Goal: Find specific page/section: Find specific page/section

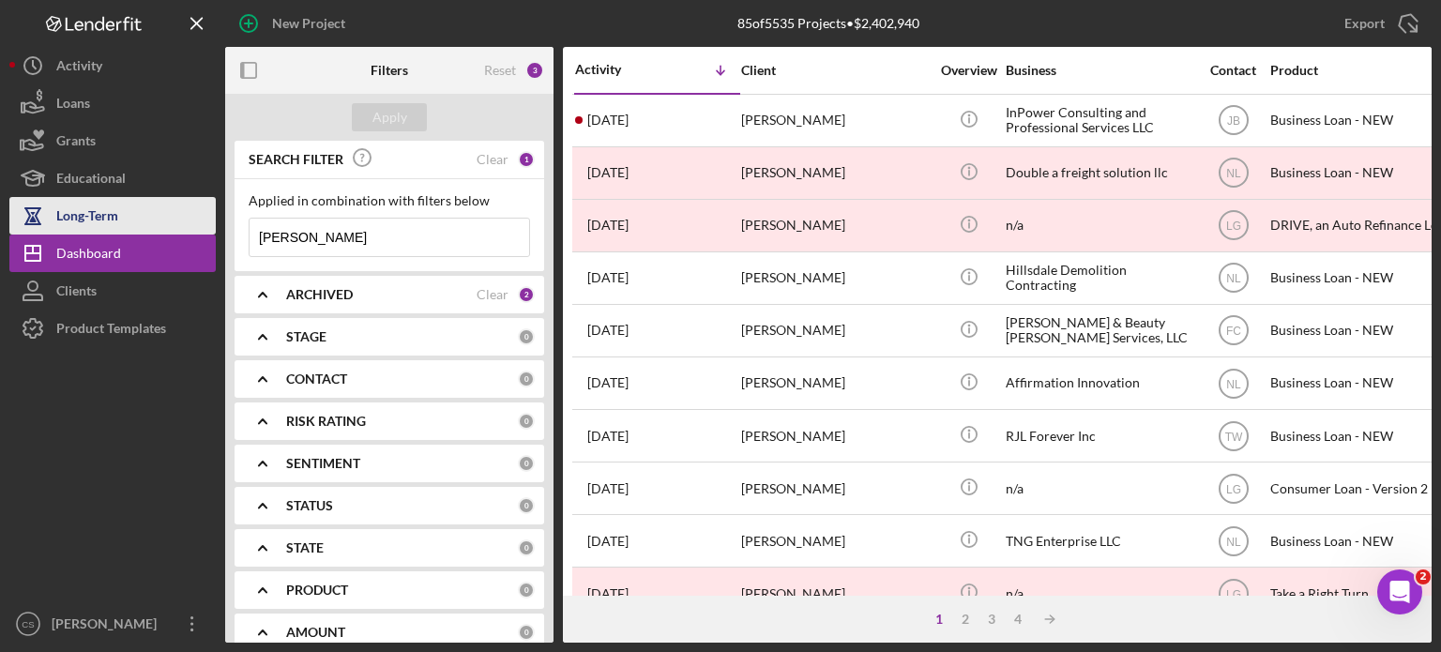
drag, startPoint x: 336, startPoint y: 232, endPoint x: 201, endPoint y: 232, distance: 135.1
click at [201, 232] on div "New Project 85 of 5535 Projects • $2,402,940 davis Export Icon/Export Filters R…" at bounding box center [720, 321] width 1422 height 643
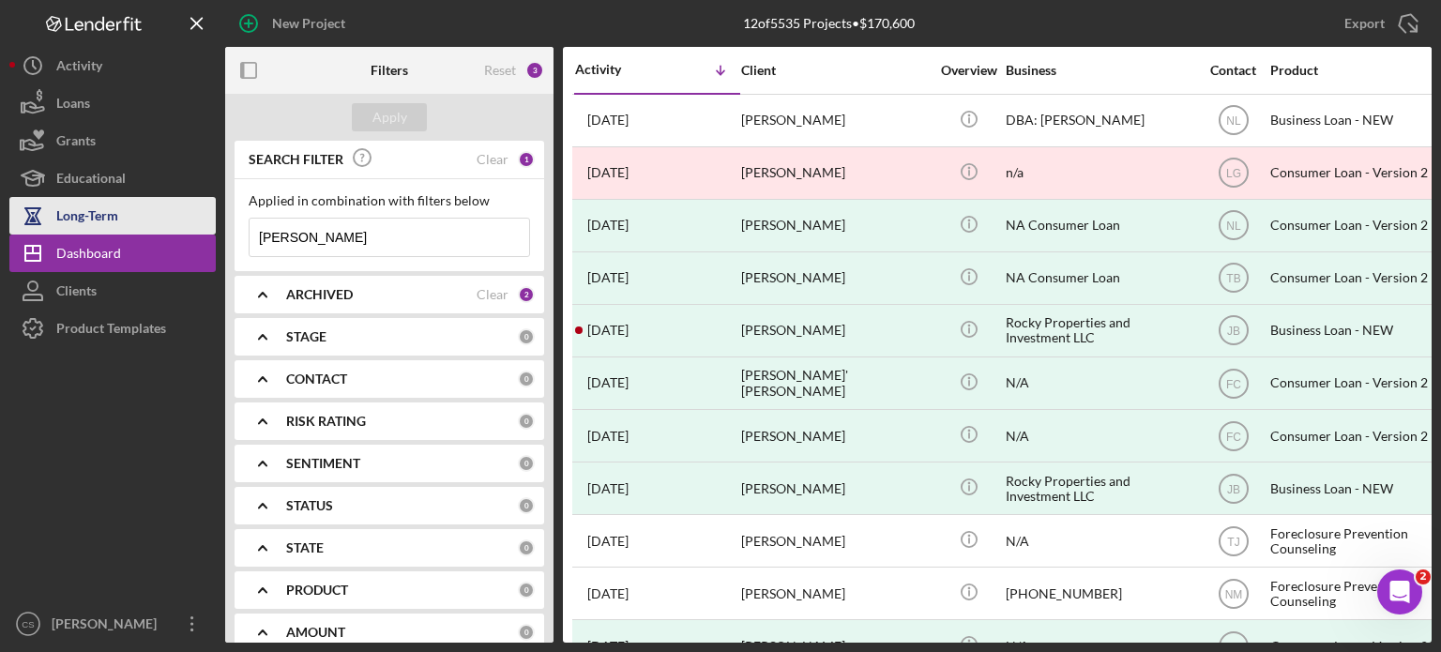
drag, startPoint x: 309, startPoint y: 238, endPoint x: 180, endPoint y: 232, distance: 128.7
click at [180, 232] on div "New Project 12 of 5535 Projects • $170,600 davis Export Icon/Export Filters Res…" at bounding box center [720, 321] width 1422 height 643
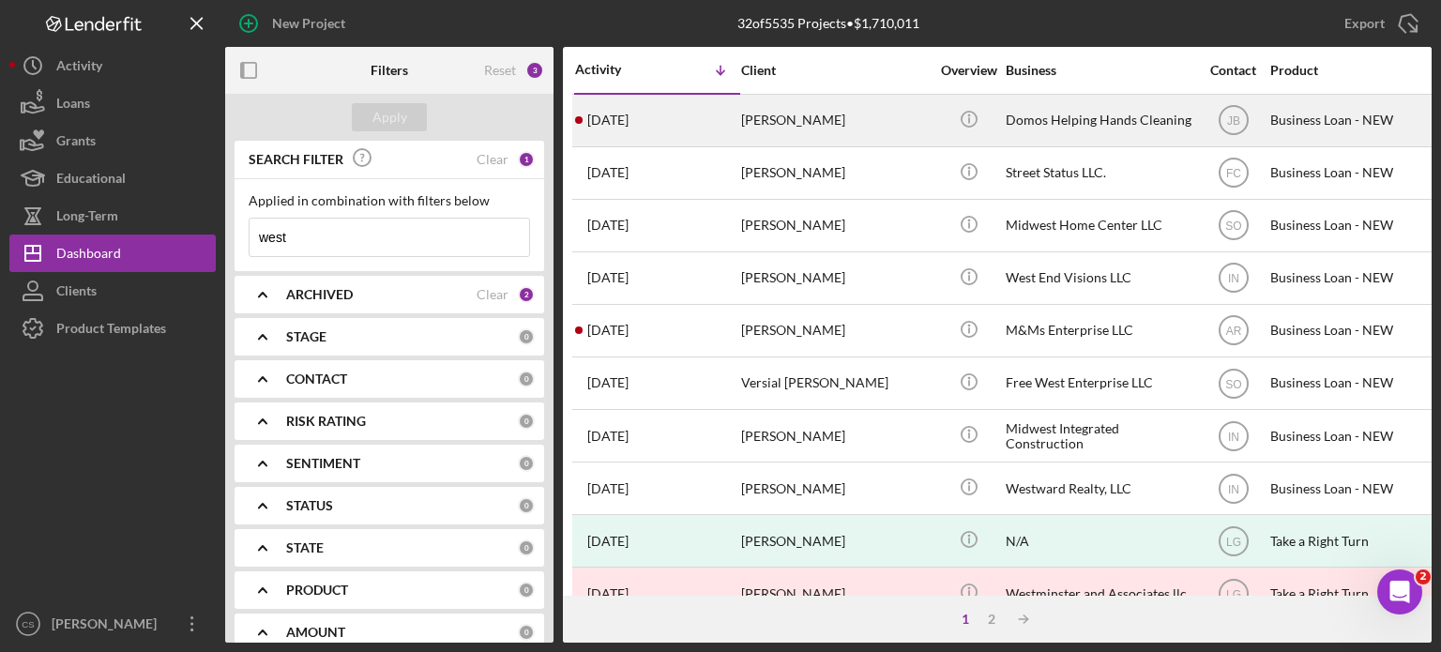
type input "west"
click at [615, 121] on time "[DATE]" at bounding box center [607, 120] width 41 height 15
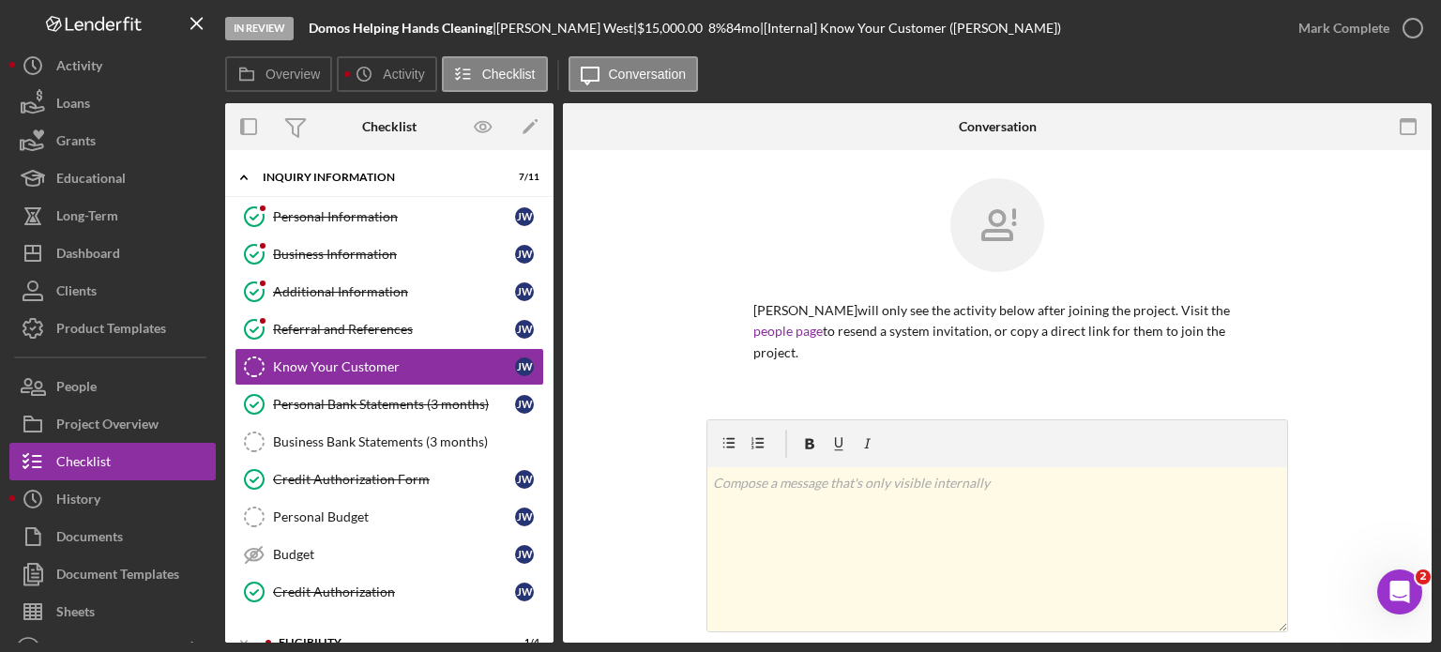
scroll to position [94, 0]
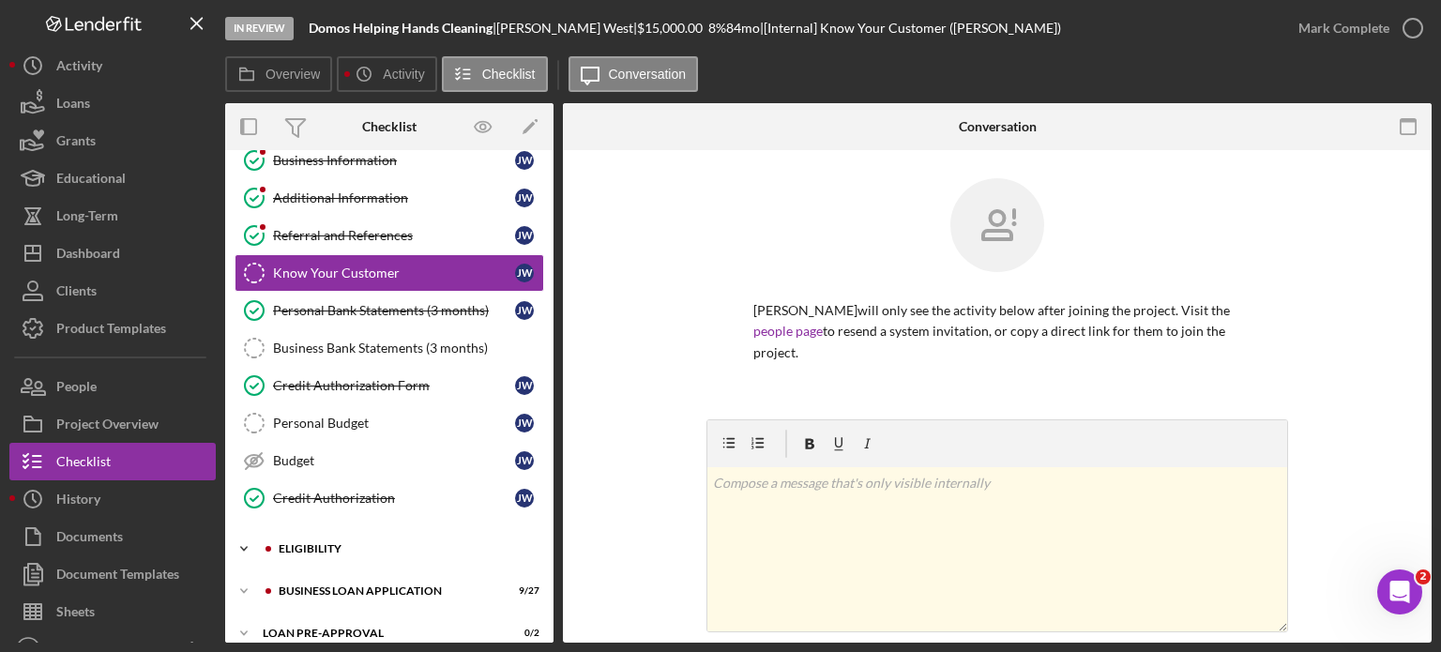
click at [244, 543] on icon "Icon/Expander" at bounding box center [244, 549] width 38 height 38
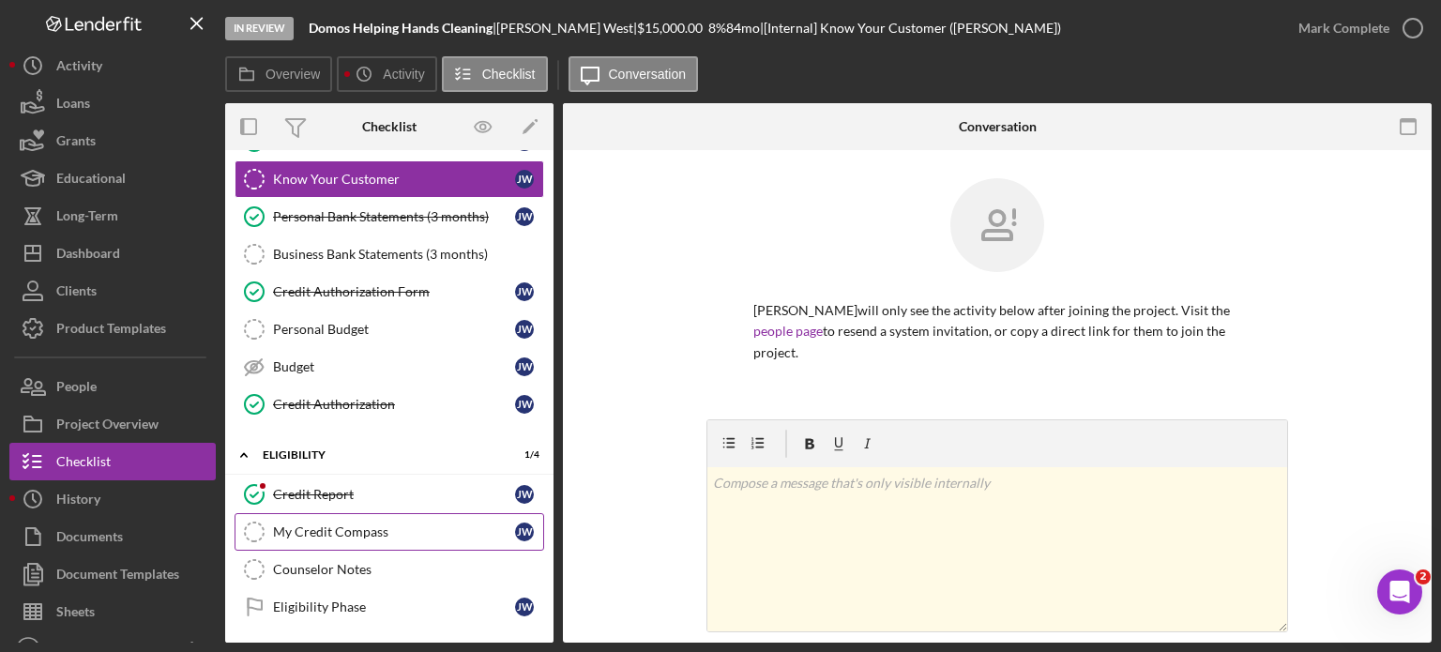
click at [368, 527] on div "My Credit Compass" at bounding box center [394, 531] width 242 height 15
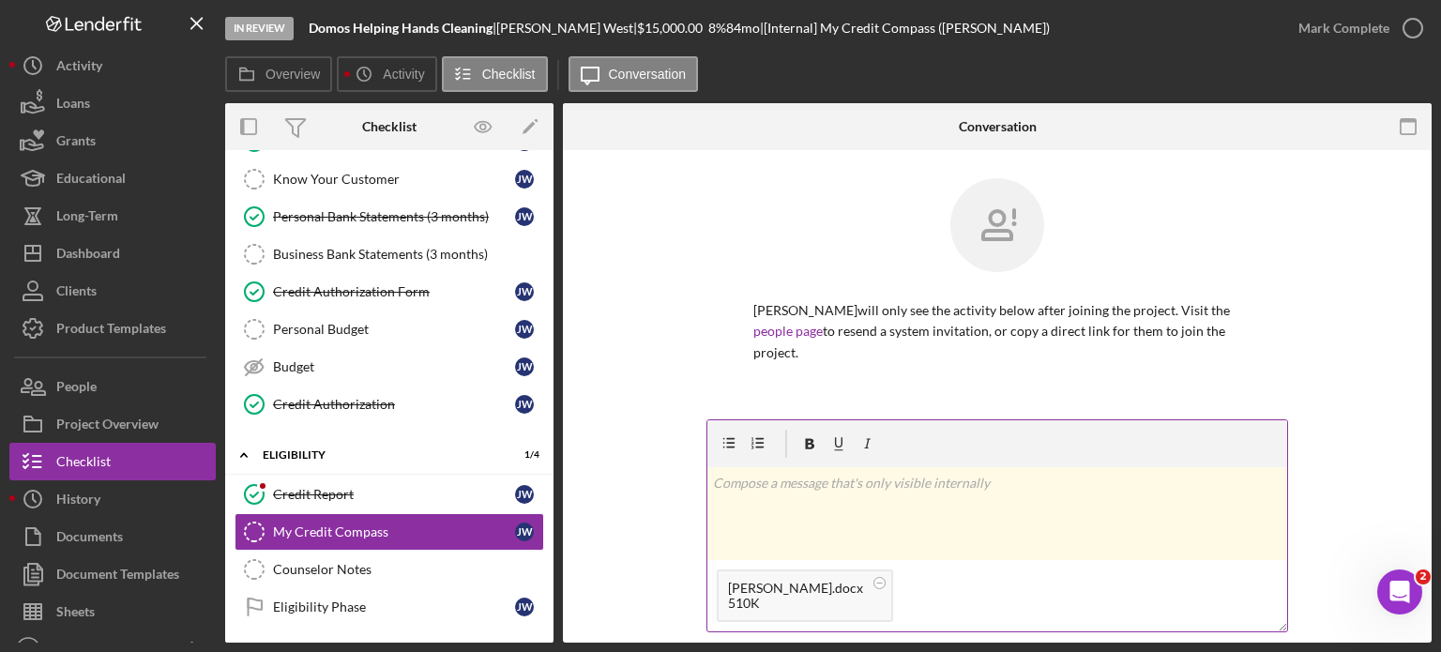
scroll to position [188, 0]
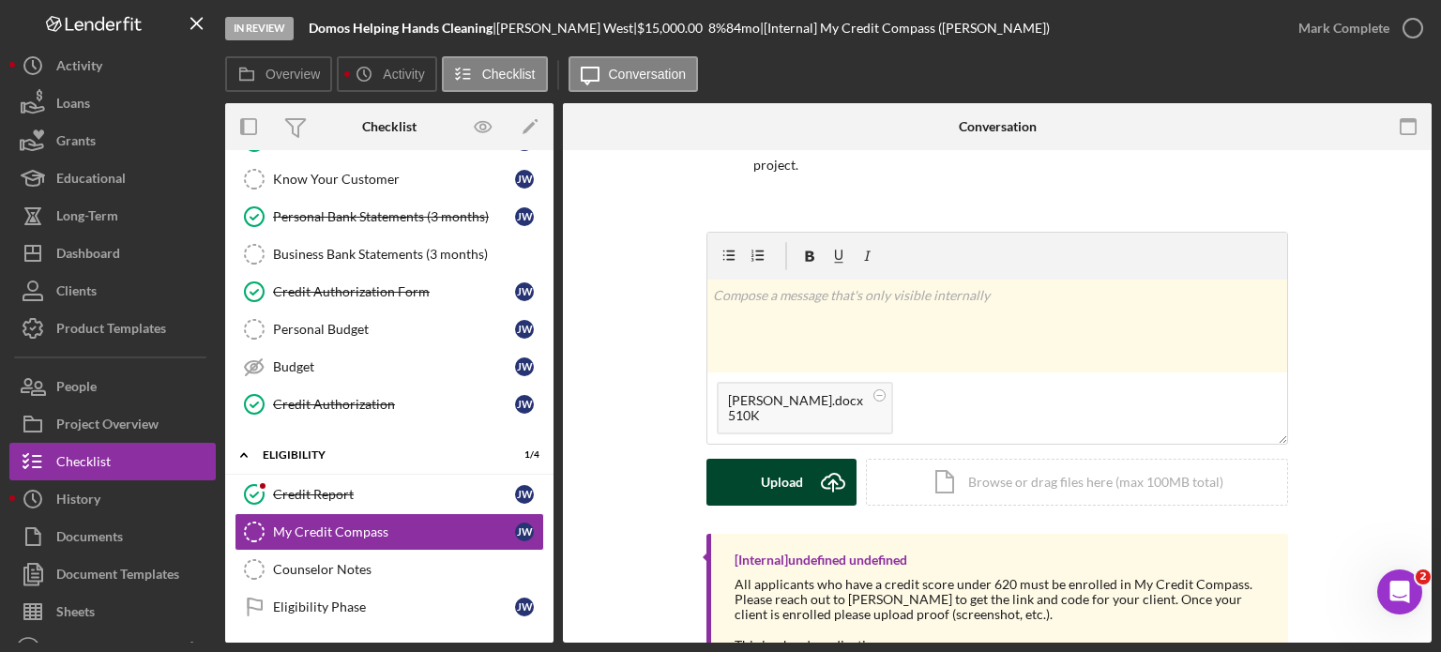
click at [829, 474] on g "submit" at bounding box center [833, 483] width 23 height 18
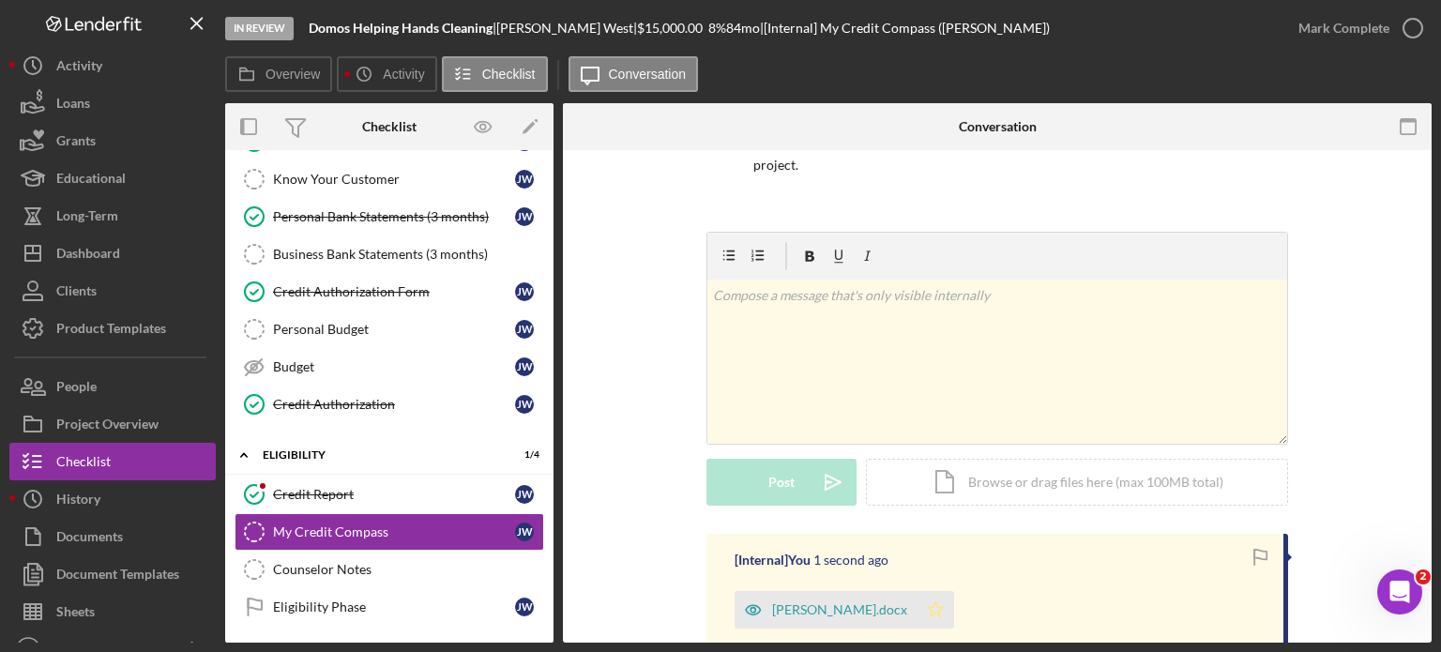
click at [945, 591] on icon "Icon/Star" at bounding box center [936, 610] width 38 height 38
click at [1412, 29] on icon "button" at bounding box center [1412, 28] width 47 height 47
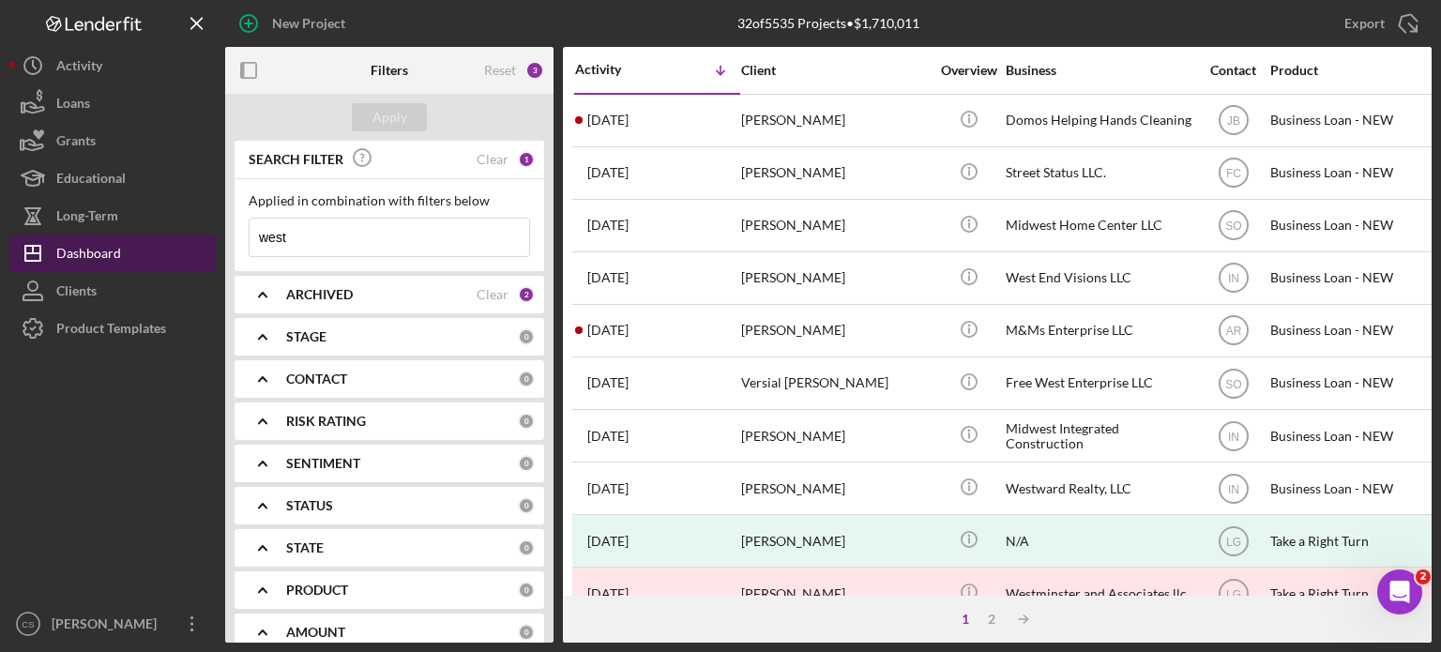
drag, startPoint x: 319, startPoint y: 235, endPoint x: 210, endPoint y: 237, distance: 108.8
click at [210, 237] on div "New Project 32 of 5535 Projects • $1,710,011 west Export Icon/Export Filters Re…" at bounding box center [720, 321] width 1422 height 643
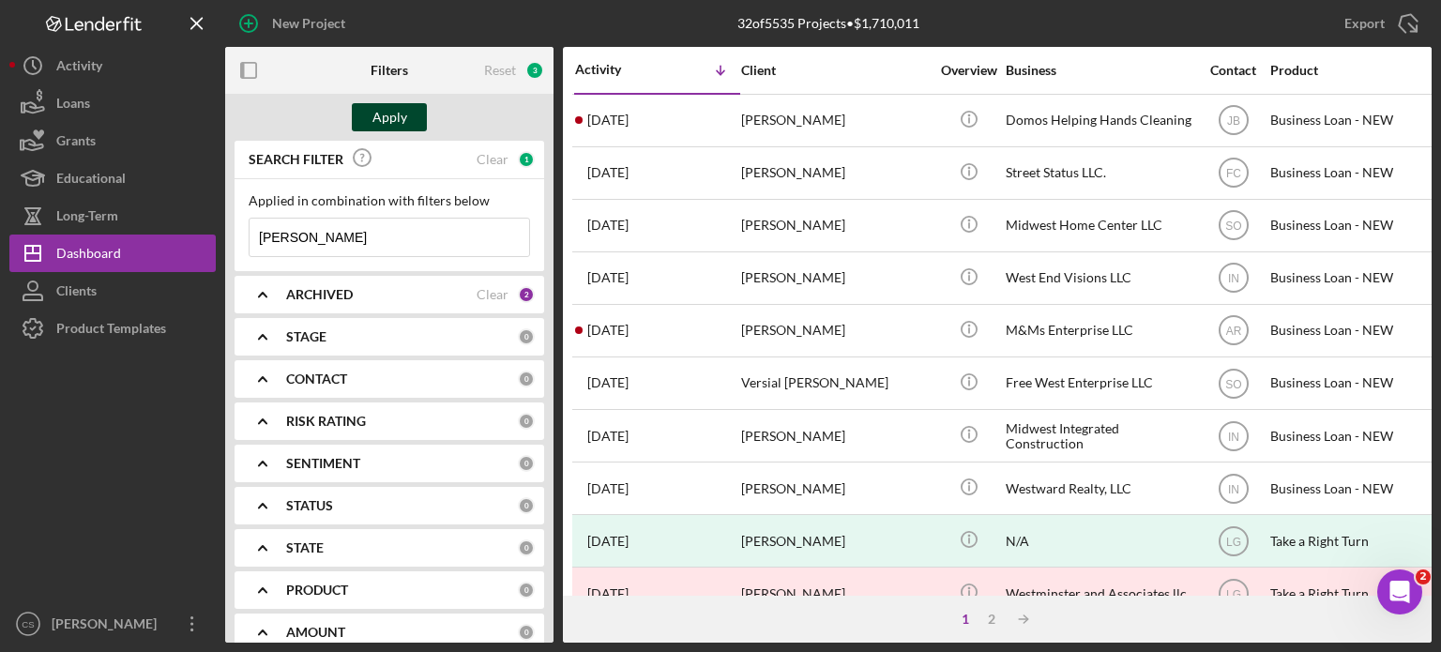
type input "[PERSON_NAME]"
click at [387, 117] on div "Apply" at bounding box center [389, 117] width 35 height 28
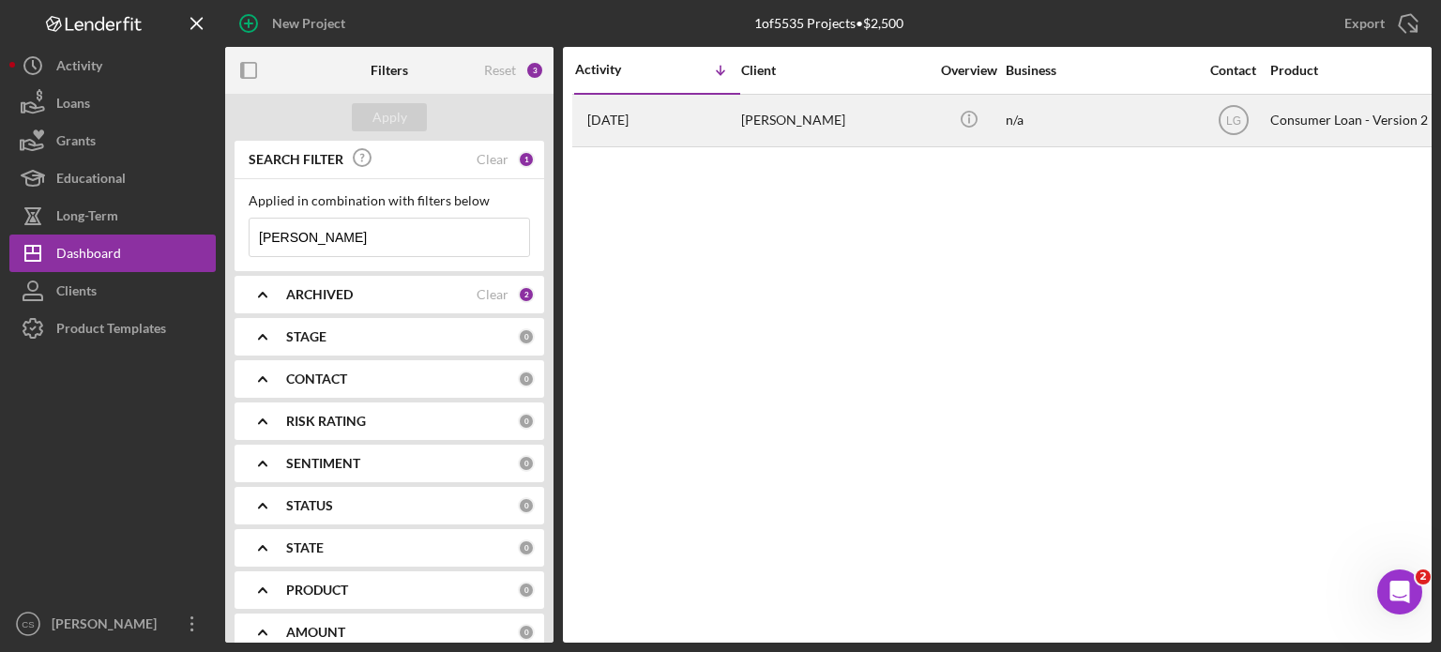
click at [629, 116] on time "[DATE]" at bounding box center [607, 120] width 41 height 15
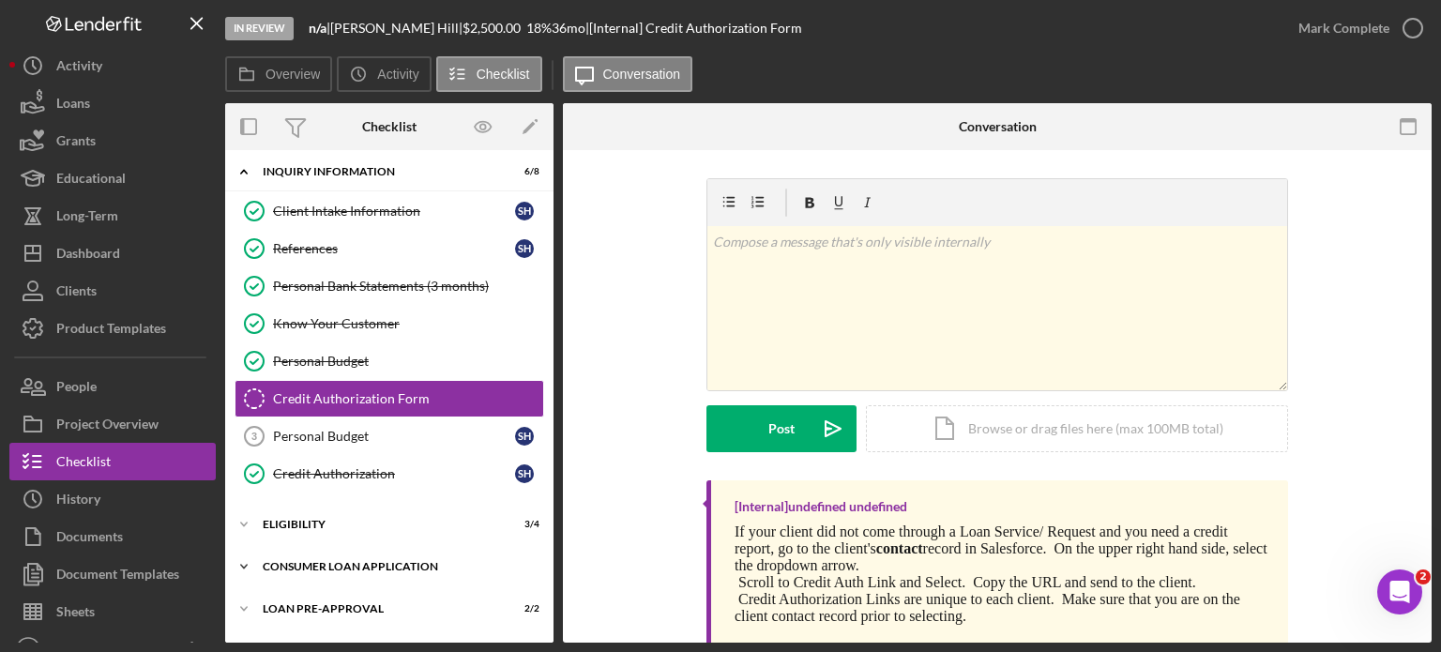
scroll to position [82, 0]
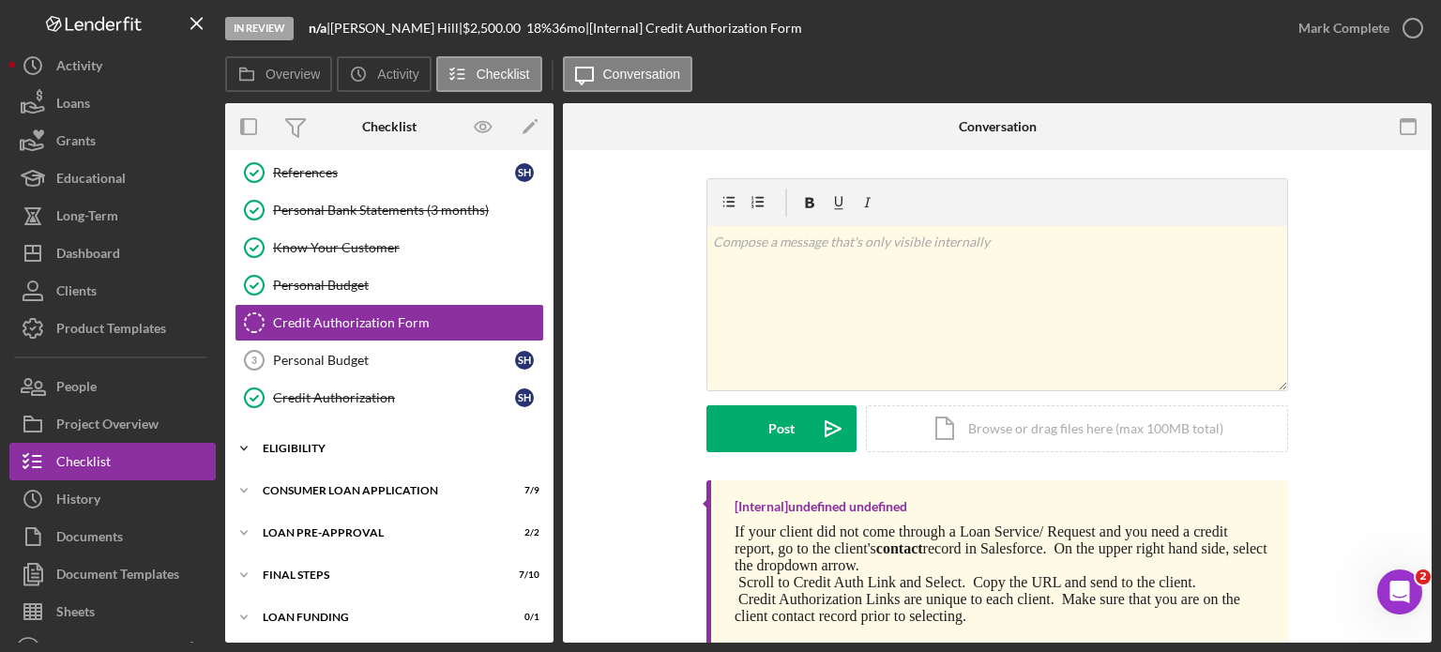
click at [241, 442] on icon "Icon/Expander" at bounding box center [244, 449] width 38 height 38
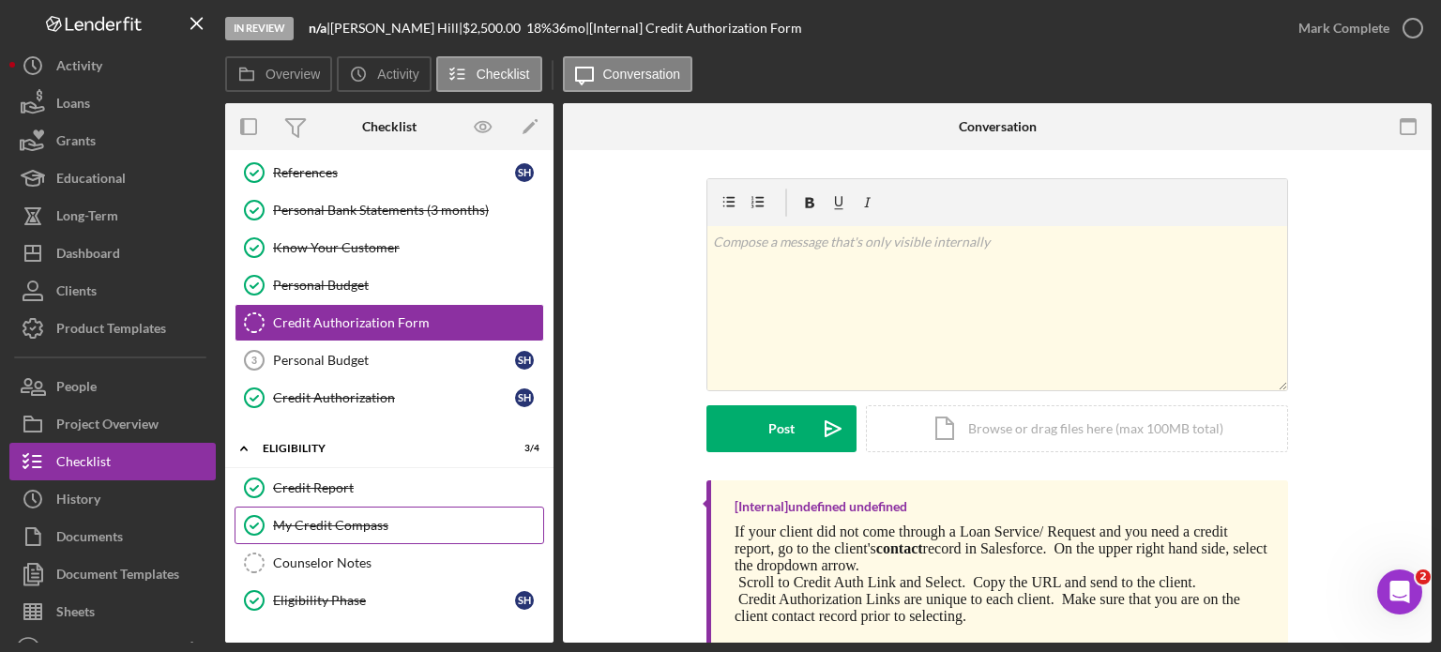
click at [299, 519] on div "My Credit Compass" at bounding box center [408, 525] width 270 height 15
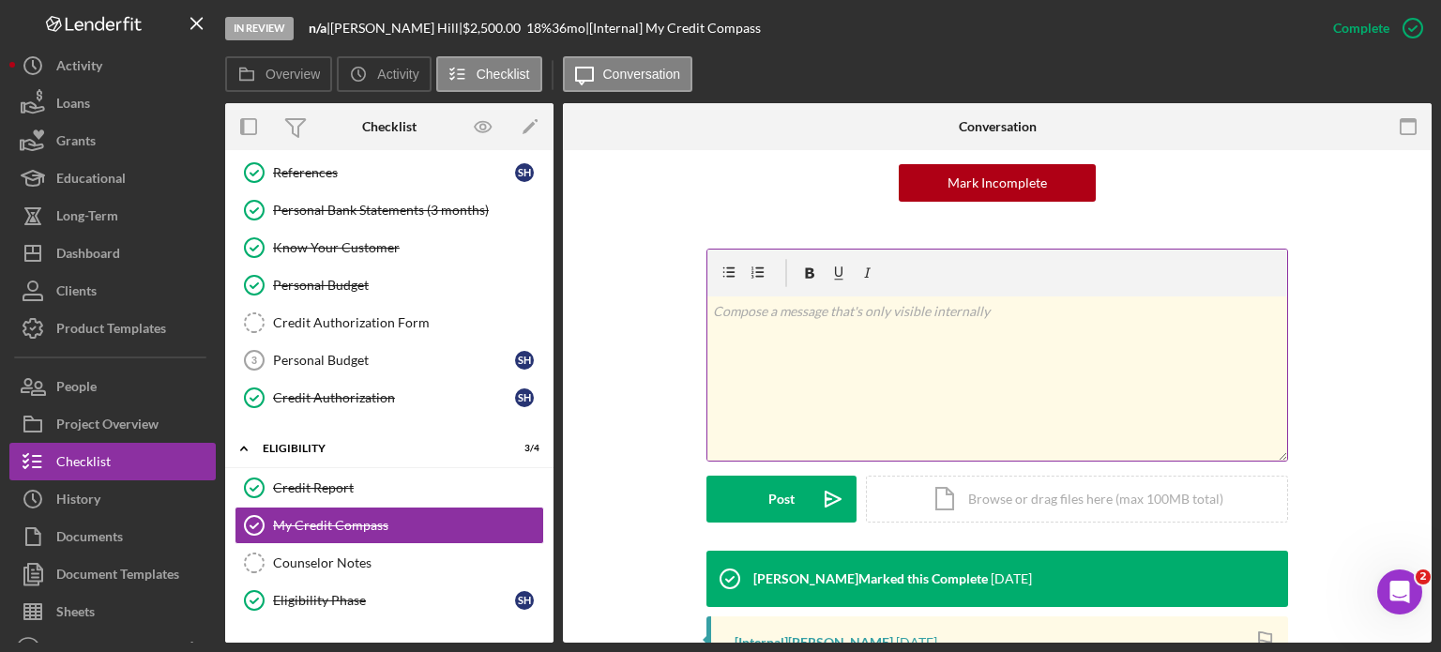
scroll to position [281, 0]
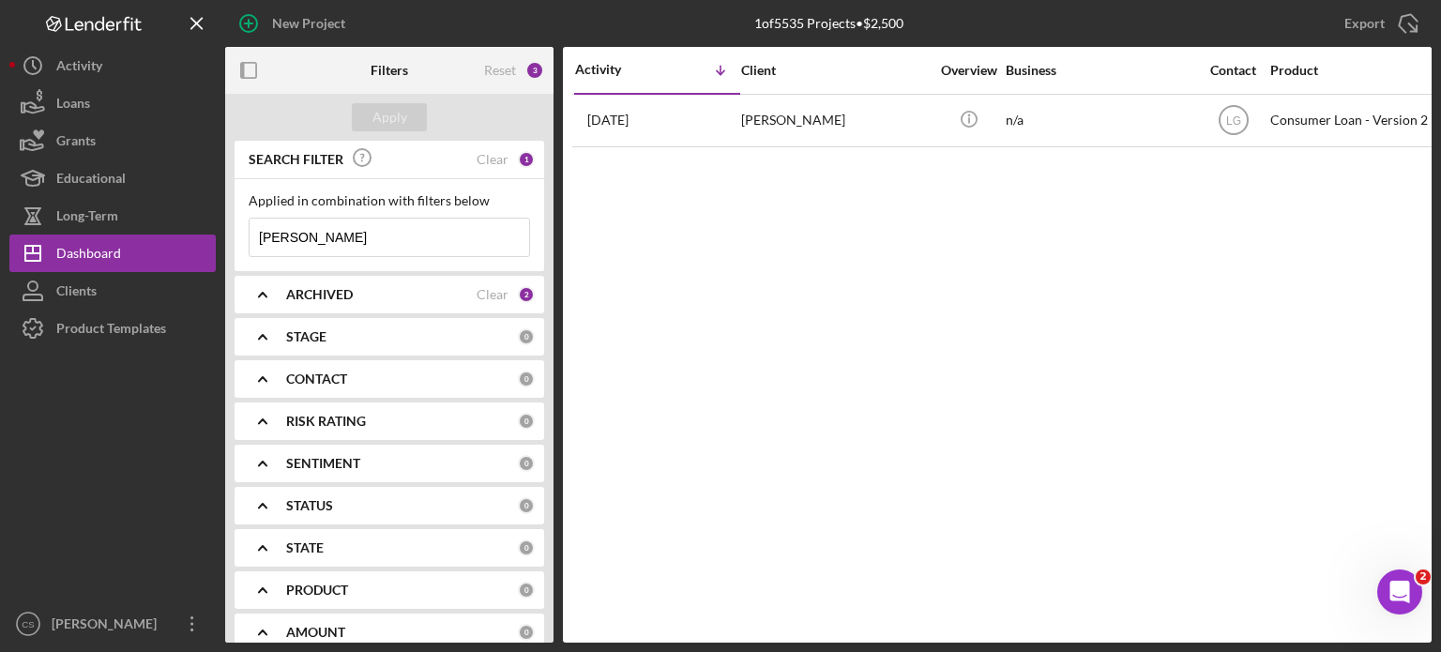
click at [332, 233] on input "[PERSON_NAME]" at bounding box center [390, 238] width 280 height 38
drag, startPoint x: 332, startPoint y: 233, endPoint x: 180, endPoint y: 187, distance: 158.8
click at [180, 187] on div "New Project 1 of 5535 Projects • $2,500 [PERSON_NAME] Export Icon/Export Filter…" at bounding box center [720, 321] width 1422 height 643
type input "GREEN"
click at [390, 119] on div "Apply" at bounding box center [389, 117] width 35 height 28
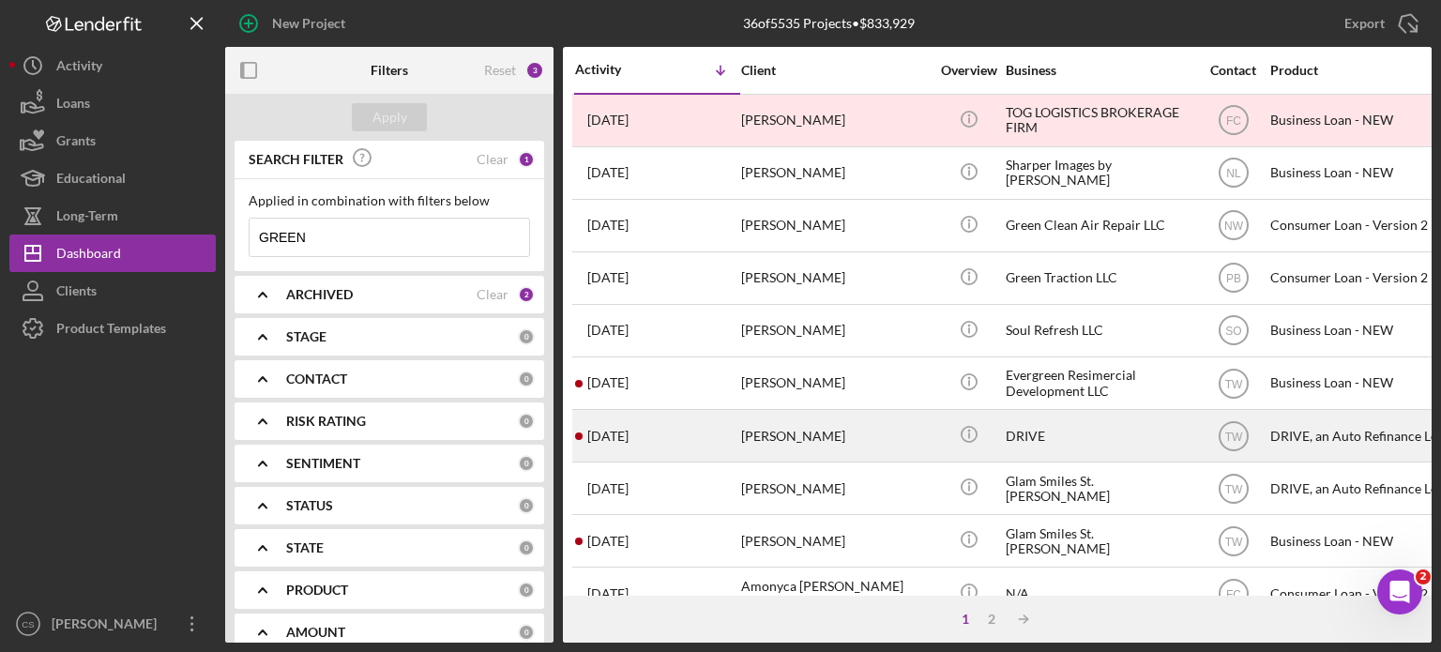
click at [619, 431] on time "[DATE]" at bounding box center [607, 436] width 41 height 15
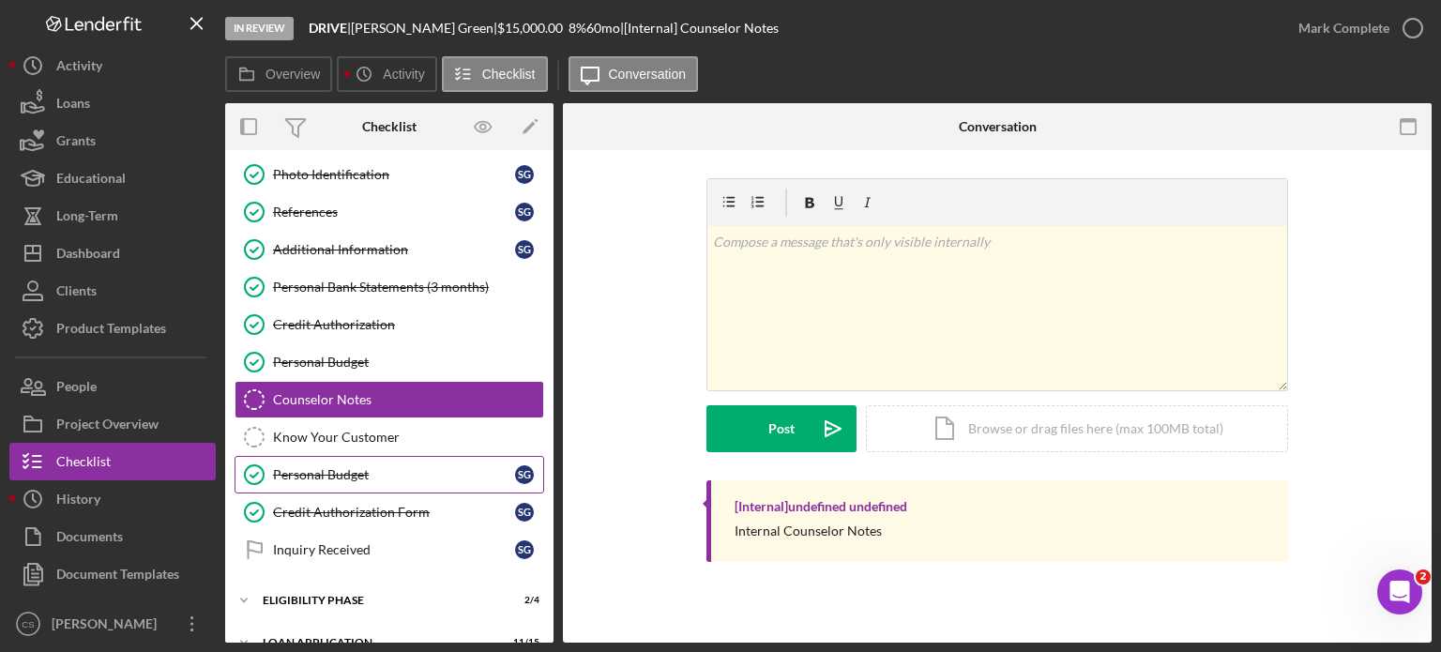
scroll to position [174, 0]
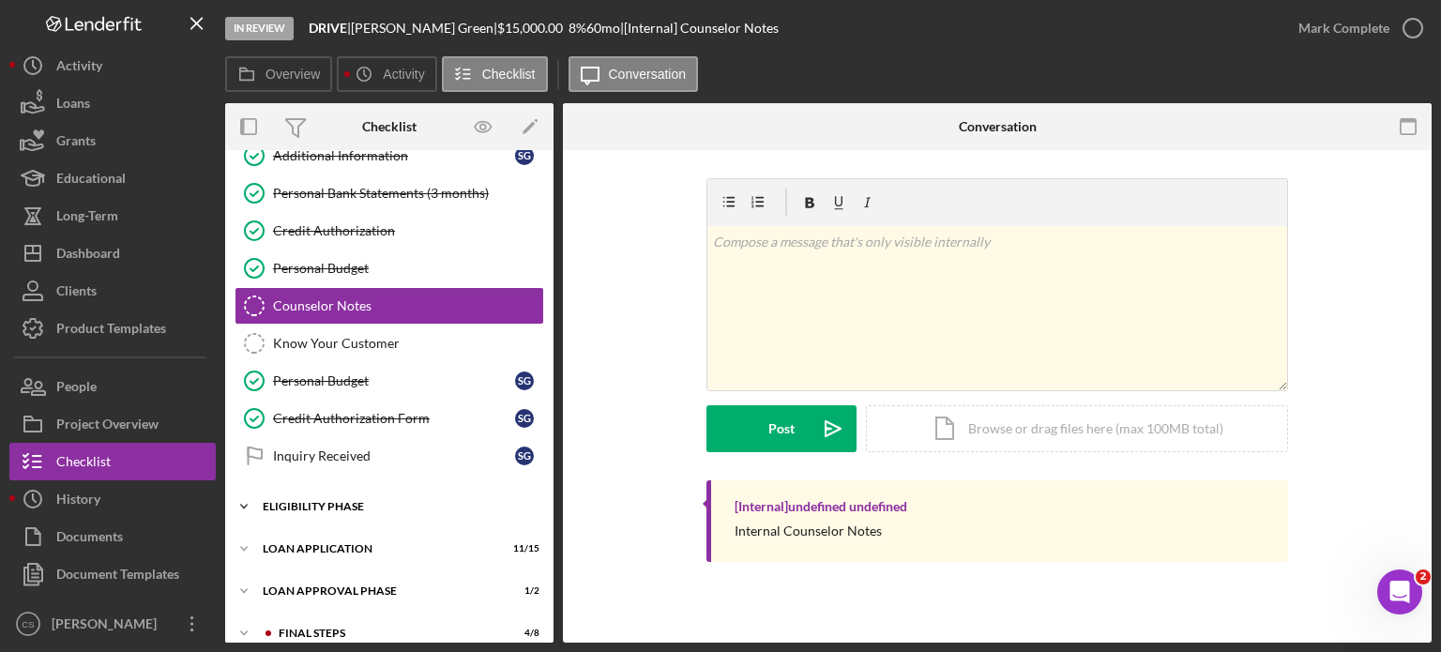
click at [248, 499] on icon "Icon/Expander" at bounding box center [244, 507] width 38 height 38
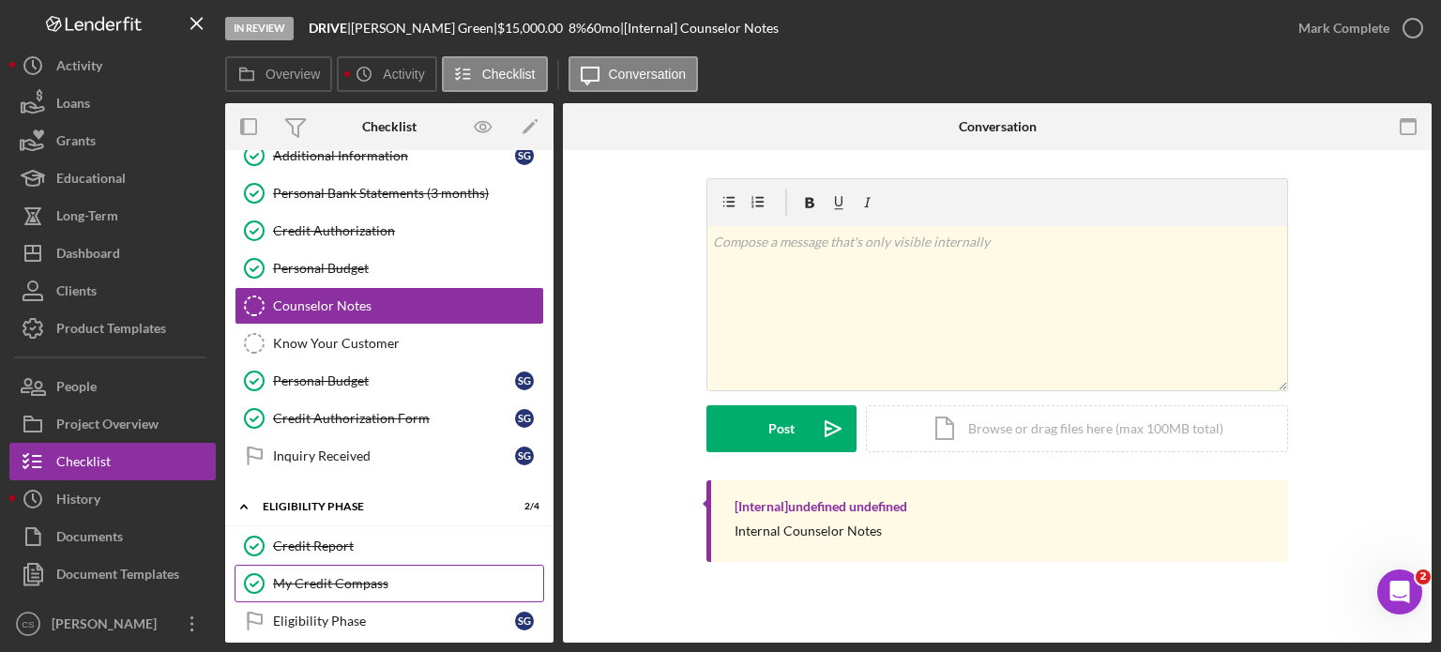
click at [291, 577] on div "My Credit Compass" at bounding box center [408, 583] width 270 height 15
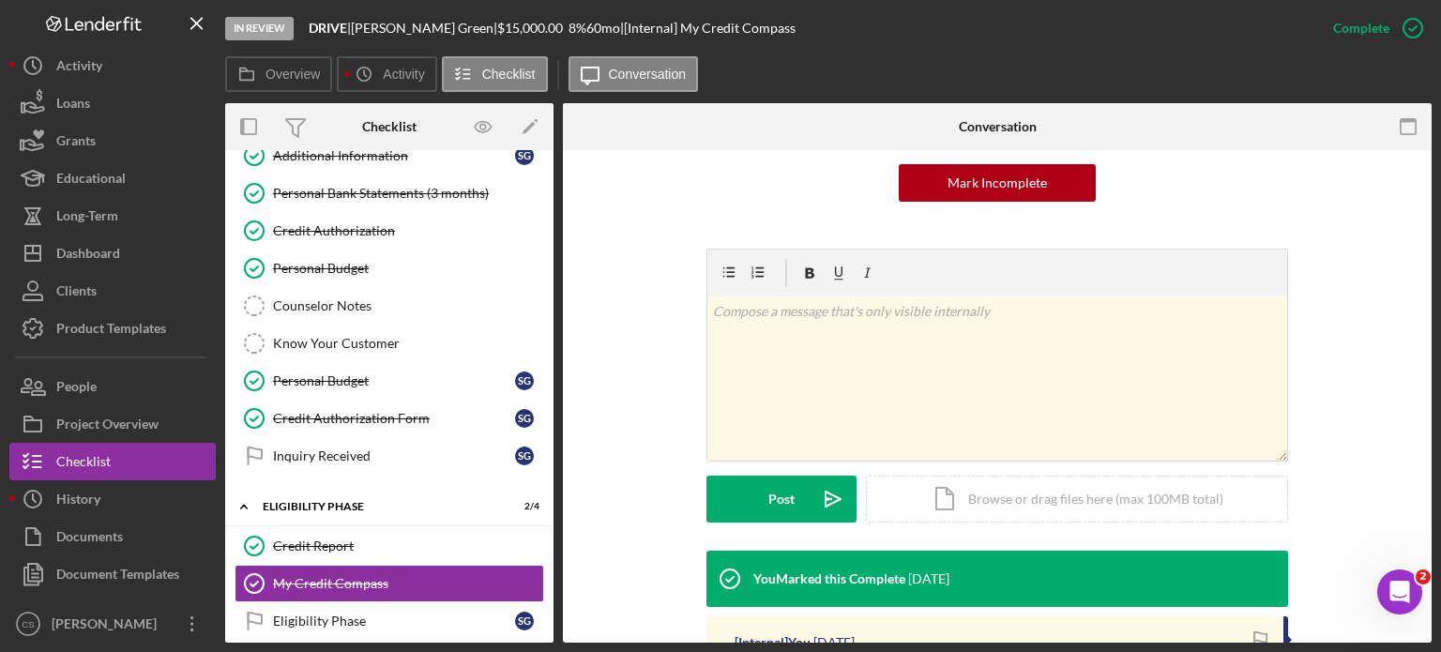
scroll to position [281, 0]
